Goal: Task Accomplishment & Management: Use online tool/utility

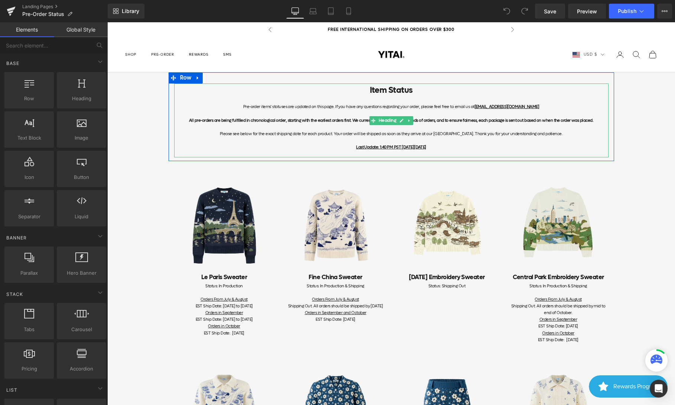
click at [436, 144] on div "Item Status Pre-order items' statuses are updated on this page. If you have any…" at bounding box center [391, 120] width 434 height 74
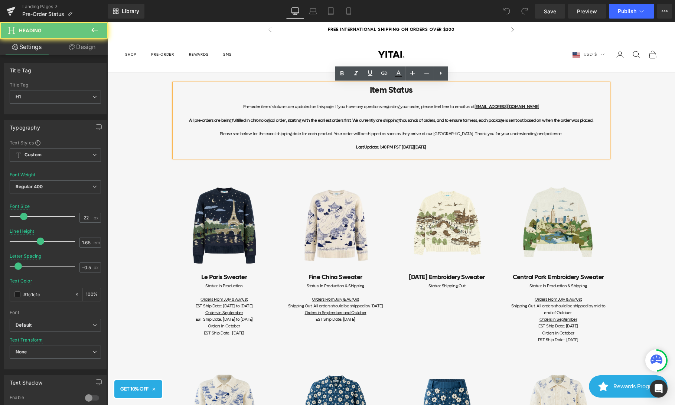
click at [426, 147] on u "Last Update: 1:40 PM PST [DATE][DATE]" at bounding box center [391, 147] width 70 height 6
drag, startPoint x: 449, startPoint y: 147, endPoint x: 368, endPoint y: 146, distance: 81.3
click at [368, 146] on div "Last Update: 1:40 PM PST [DATE][DATE]" at bounding box center [391, 147] width 434 height 7
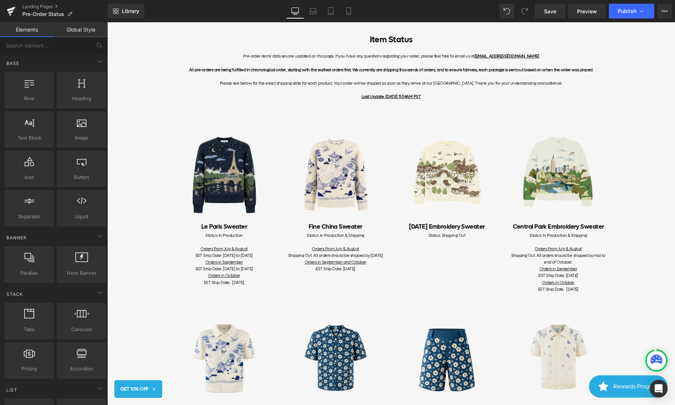
scroll to position [55, 0]
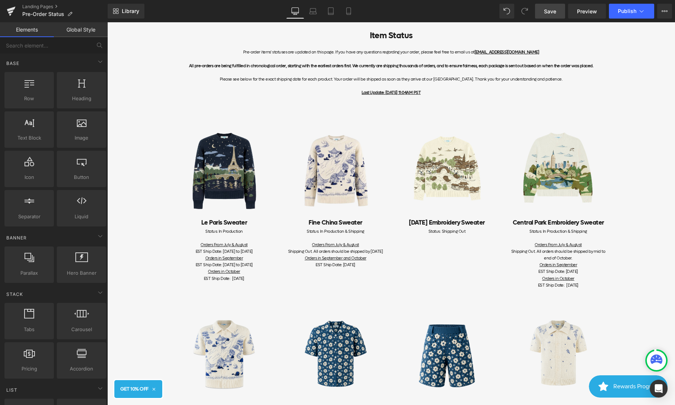
click at [554, 11] on span "Save" at bounding box center [550, 11] width 12 height 8
click at [639, 13] on icon at bounding box center [641, 10] width 7 height 7
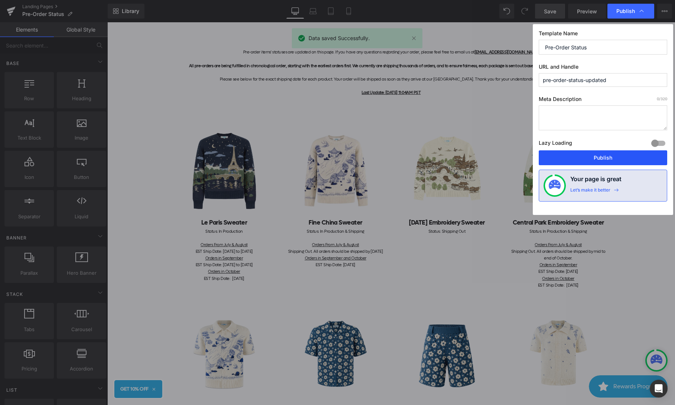
click at [583, 155] on button "Publish" at bounding box center [602, 157] width 128 height 15
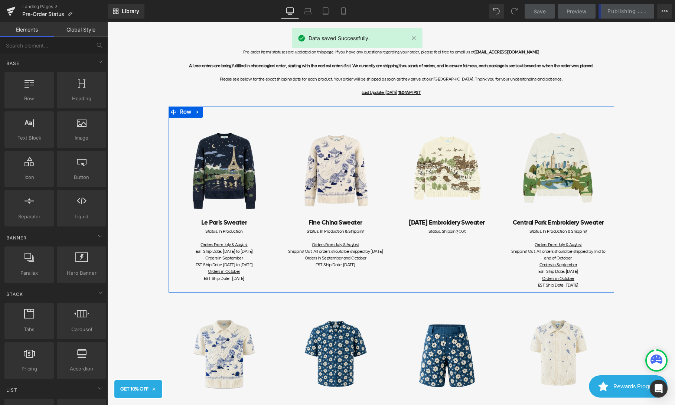
scroll to position [83, 0]
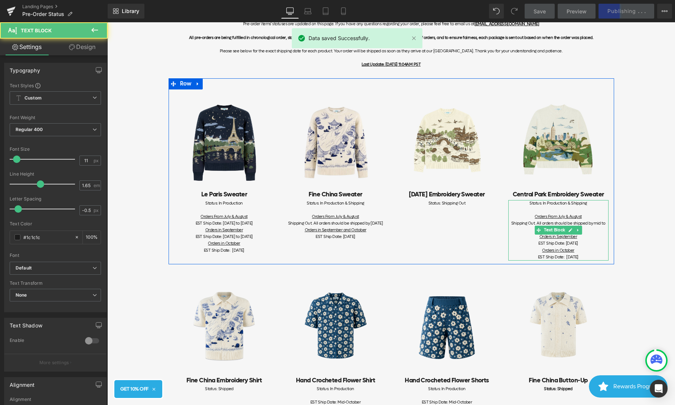
click at [573, 241] on span "EST Ship Date: [DATE] Orders in October EST Ship Date: [DATE]" at bounding box center [558, 249] width 40 height 19
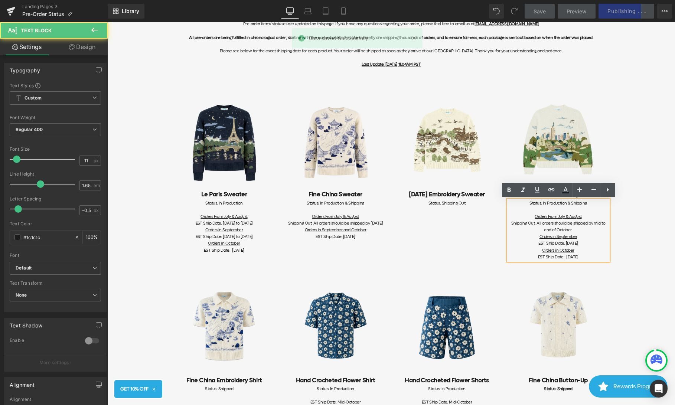
click at [591, 244] on div "EST Ship Date: [DATE] Orders in October EST Ship Date: [DATE]" at bounding box center [558, 250] width 100 height 20
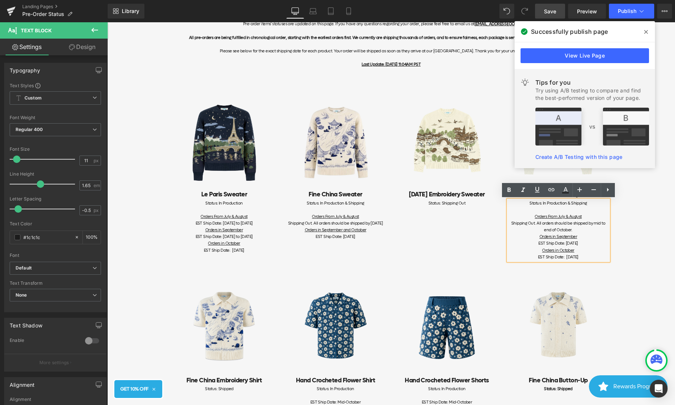
drag, startPoint x: 589, startPoint y: 256, endPoint x: 579, endPoint y: 245, distance: 14.7
click at [578, 245] on span "EST Ship Date: [DATE] Orders in October EST Ship Date: [DATE]" at bounding box center [558, 249] width 40 height 19
click at [577, 237] on div "Orders in September" at bounding box center [558, 236] width 100 height 7
drag, startPoint x: 577, startPoint y: 237, endPoint x: 557, endPoint y: 237, distance: 20.4
click at [557, 237] on div "Orders in September" at bounding box center [558, 236] width 100 height 7
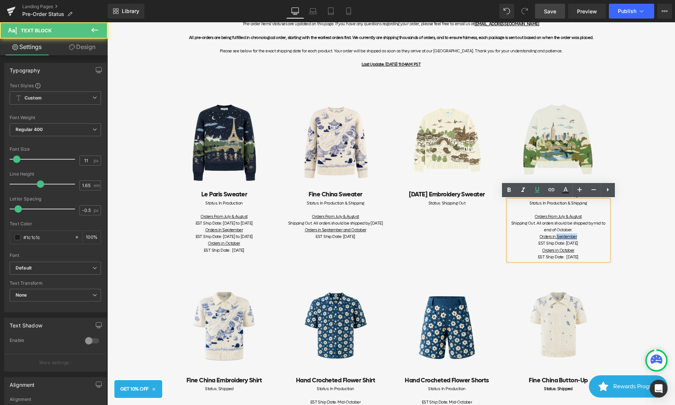
click at [582, 237] on div "Orders in September" at bounding box center [558, 236] width 100 height 7
drag, startPoint x: 591, startPoint y: 256, endPoint x: 555, endPoint y: 243, distance: 38.7
click at [555, 243] on div "EST Ship Date: [DATE] Orders in October EST Ship Date: [DATE]" at bounding box center [558, 250] width 100 height 20
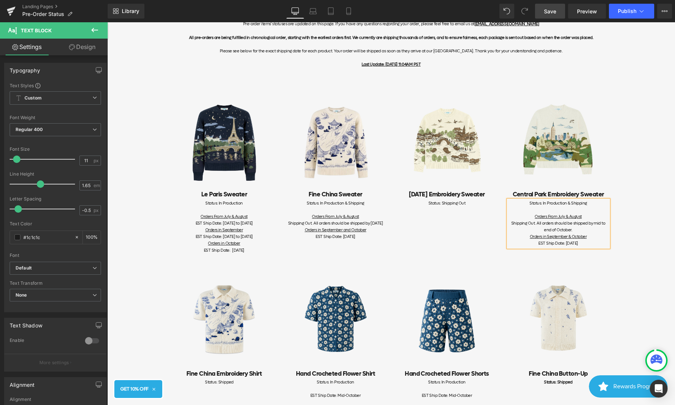
click at [477, 245] on div "Image Le Paris Sweater Heading Status: In Production Orders From July & August …" at bounding box center [390, 167] width 445 height 179
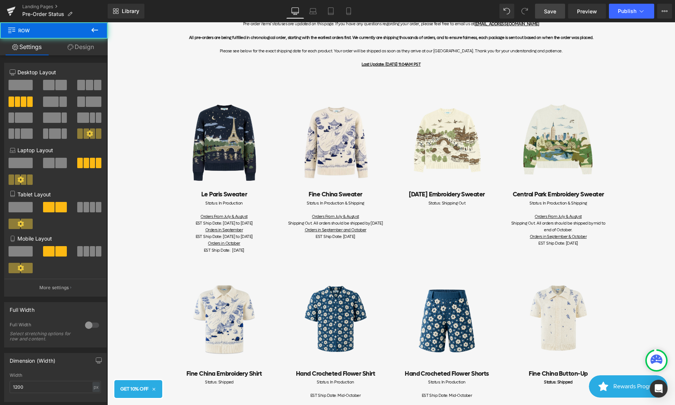
click at [364, 243] on div "EST Ship Date: [DATE]" at bounding box center [335, 243] width 100 height 20
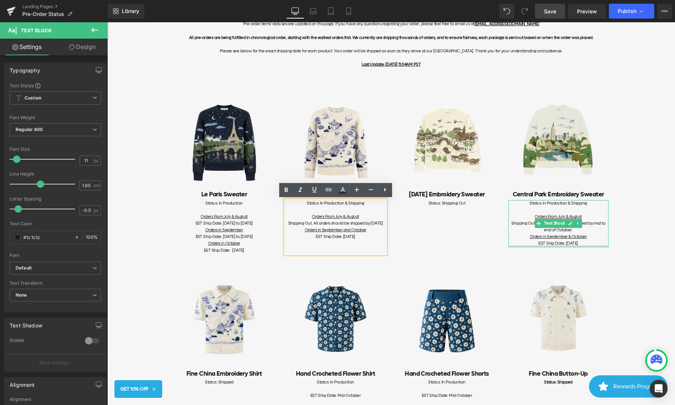
click at [584, 246] on div "Status: In Production & Shipping Orders From July & August Shipping Out. All or…" at bounding box center [558, 223] width 100 height 47
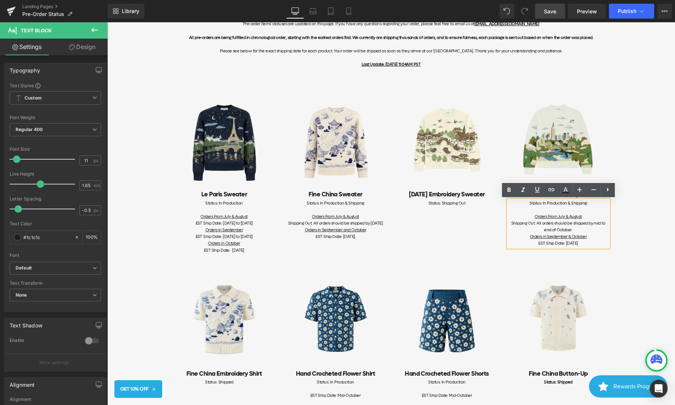
drag, startPoint x: 593, startPoint y: 244, endPoint x: 521, endPoint y: 239, distance: 72.9
click at [521, 239] on div "Orders From July & August Shipping Out. All orders should be shipped by mid to …" at bounding box center [558, 230] width 100 height 34
copy div "Orders in September & October EST Ship Date: [DATE]"
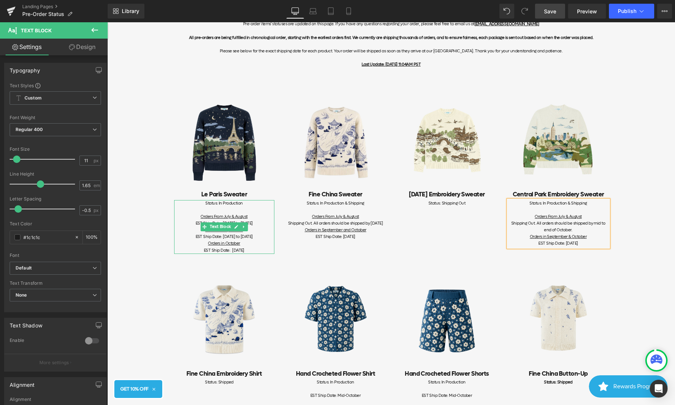
click at [240, 242] on div "EST Ship Date: [DATE] to [DATE] Orders in October EST Ship Date: [DATE]" at bounding box center [224, 243] width 100 height 20
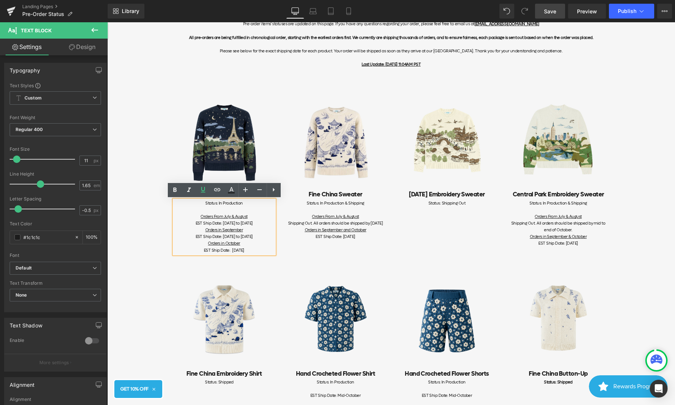
drag, startPoint x: 262, startPoint y: 250, endPoint x: 199, endPoint y: 232, distance: 65.5
click at [199, 232] on div "Status: In Production Orders From July & August EST Ship Date: [DATE] to [DATE]…" at bounding box center [224, 227] width 100 height 54
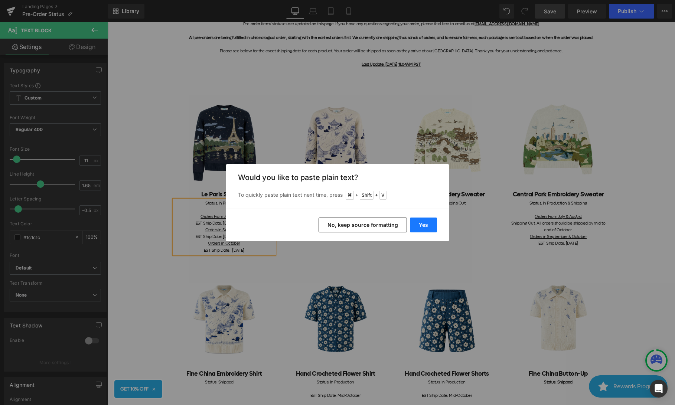
click at [424, 224] on button "Yes" at bounding box center [423, 224] width 27 height 15
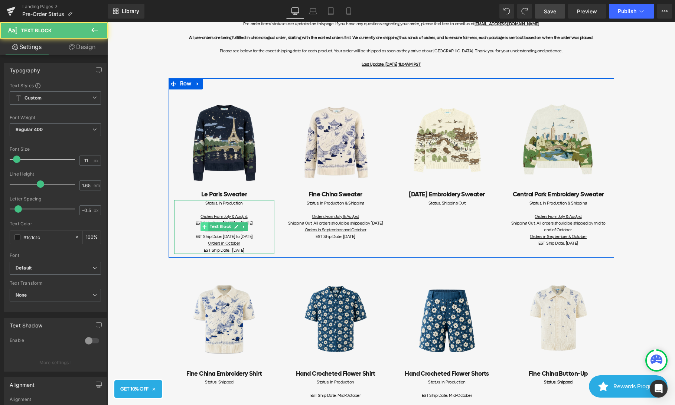
drag, startPoint x: 262, startPoint y: 248, endPoint x: 202, endPoint y: 231, distance: 63.2
click at [202, 231] on div "Status: In Production Orders From July & August EST Ship Date: [DATE] to [DATE]…" at bounding box center [224, 227] width 100 height 54
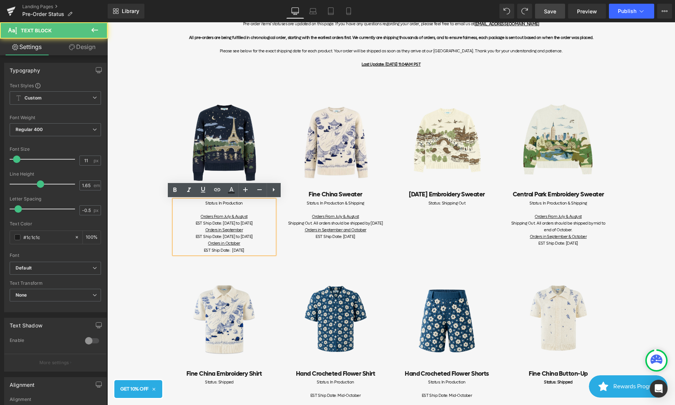
drag, startPoint x: 205, startPoint y: 231, endPoint x: 268, endPoint y: 256, distance: 67.6
click at [268, 256] on div "Image Le Paris Sweater Heading Status: In Production Orders From July & August …" at bounding box center [390, 167] width 445 height 179
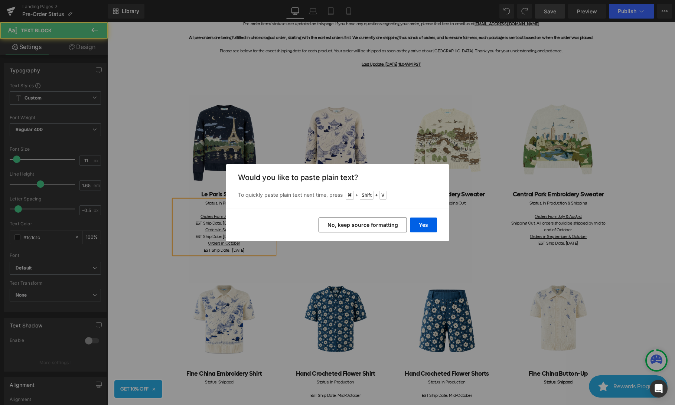
click at [339, 226] on button "No, keep source formatting" at bounding box center [362, 224] width 88 height 15
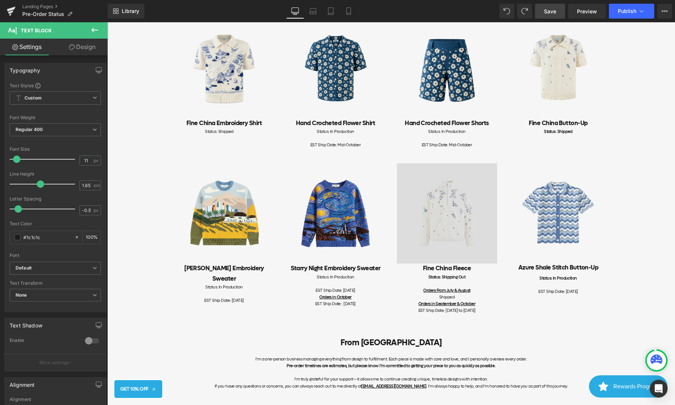
scroll to position [348, 0]
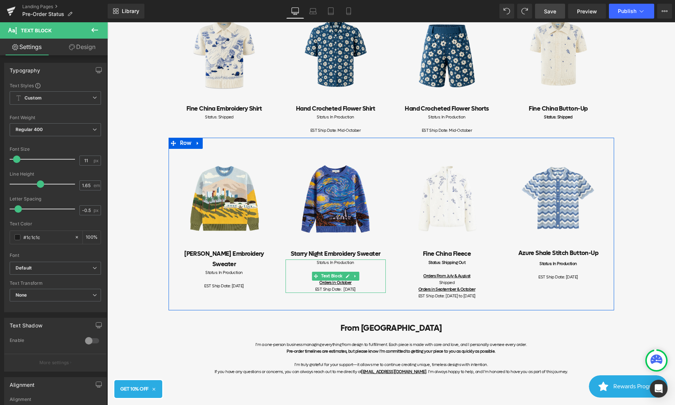
click at [349, 292] on span "EST Ship Date: [DATE]" at bounding box center [335, 289] width 40 height 6
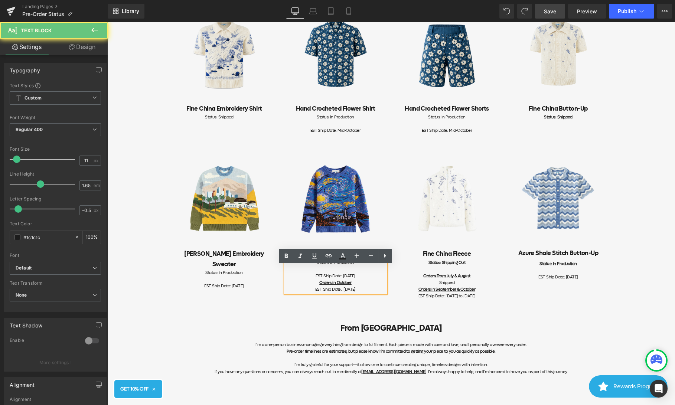
click at [355, 292] on div "EST Ship Date: [DATE] Orders in October EST Ship Date: [DATE]" at bounding box center [335, 283] width 100 height 20
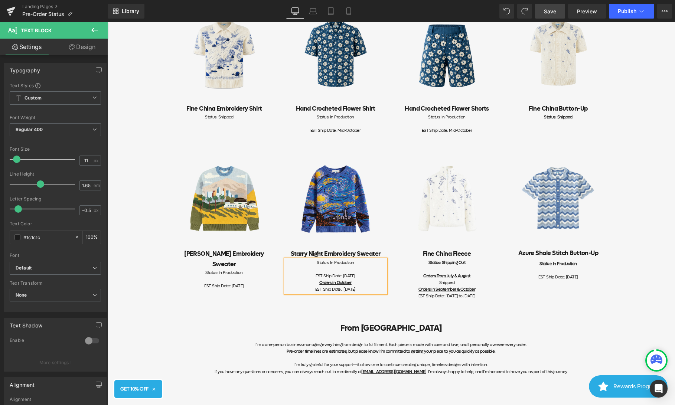
click at [548, 11] on span "Save" at bounding box center [550, 11] width 12 height 8
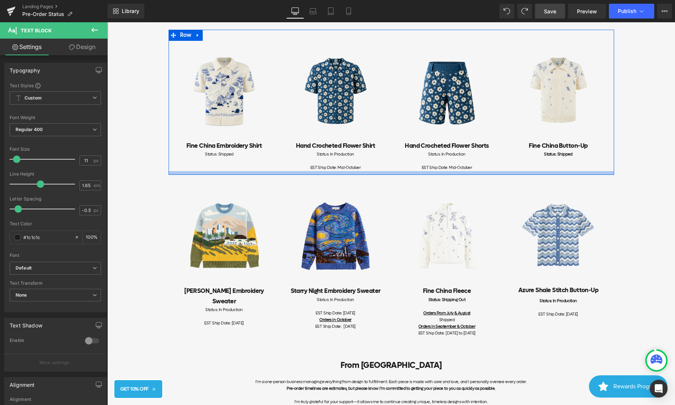
scroll to position [376, 0]
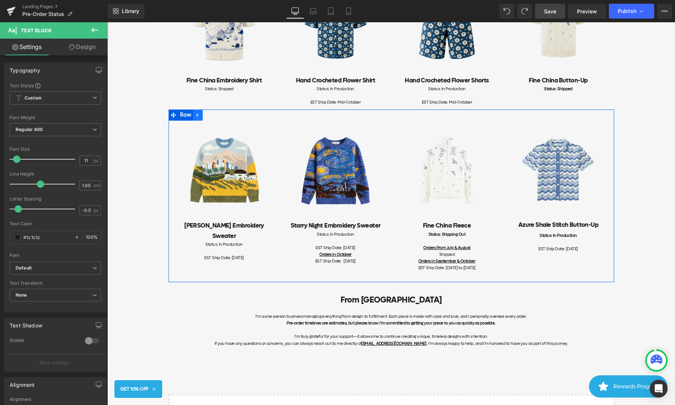
click at [197, 118] on icon at bounding box center [197, 115] width 5 height 6
click at [209, 118] on icon at bounding box center [207, 115] width 5 height 6
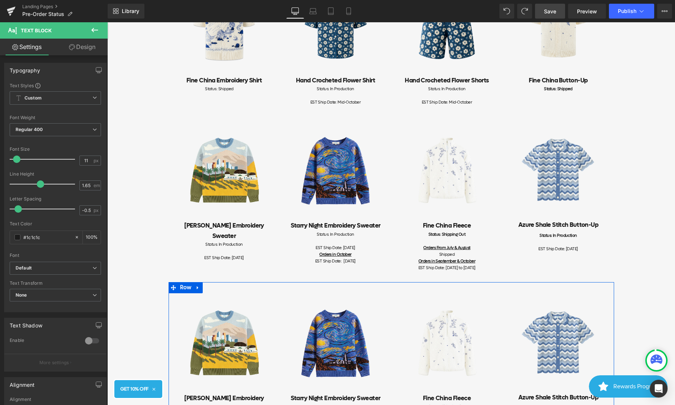
scroll to position [492, 0]
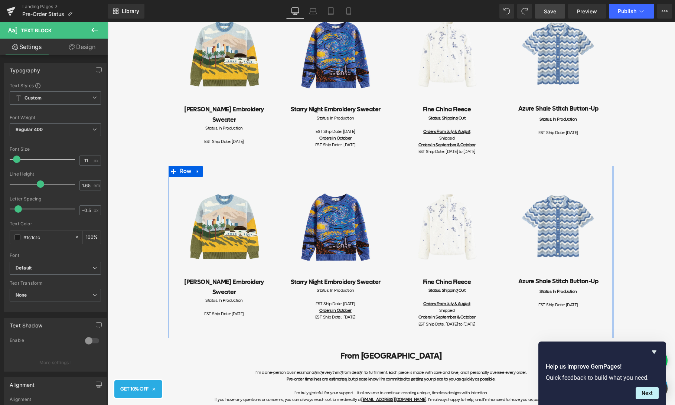
click at [613, 247] on div at bounding box center [613, 252] width 2 height 172
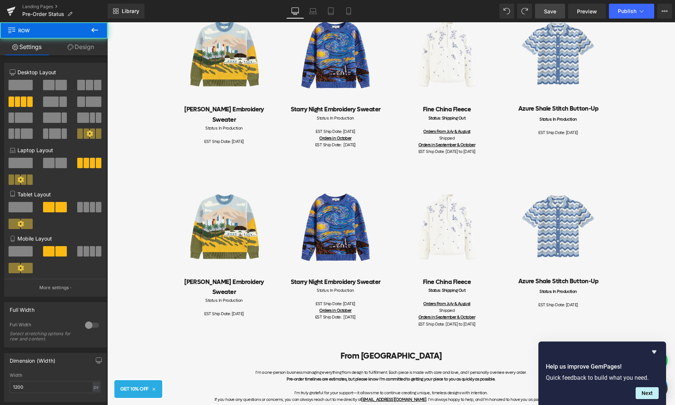
click at [634, 245] on div "Item Status Pre-order items' statuses are updated on this page. If you have any…" at bounding box center [390, 45] width 567 height 931
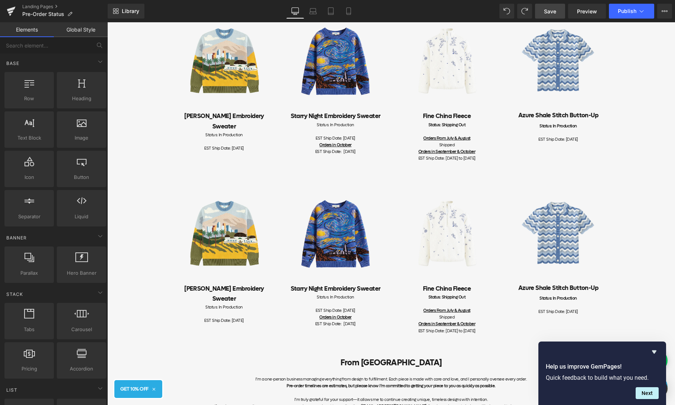
scroll to position [467, 0]
